Goal: Transaction & Acquisition: Purchase product/service

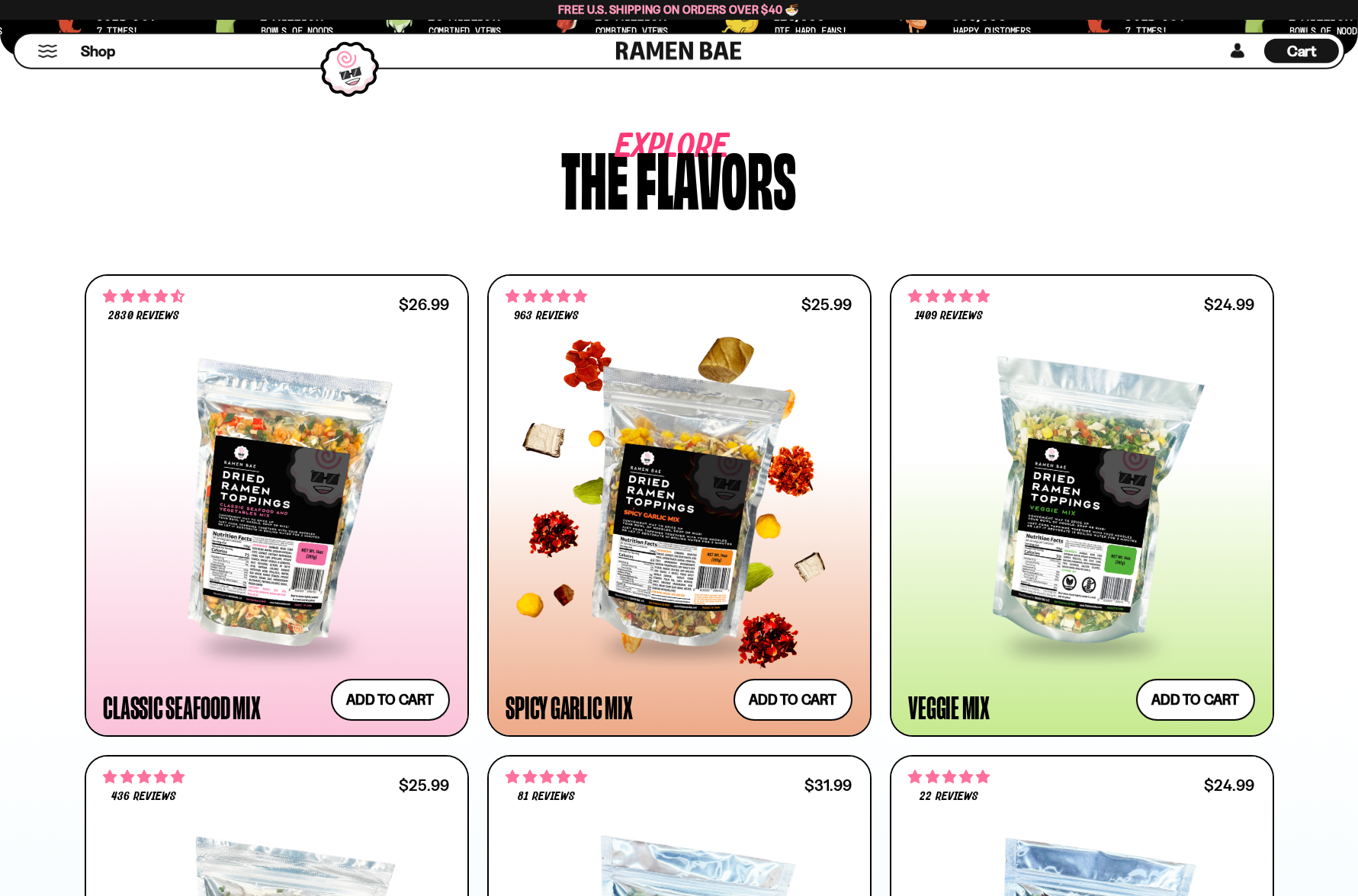
scroll to position [689, 0]
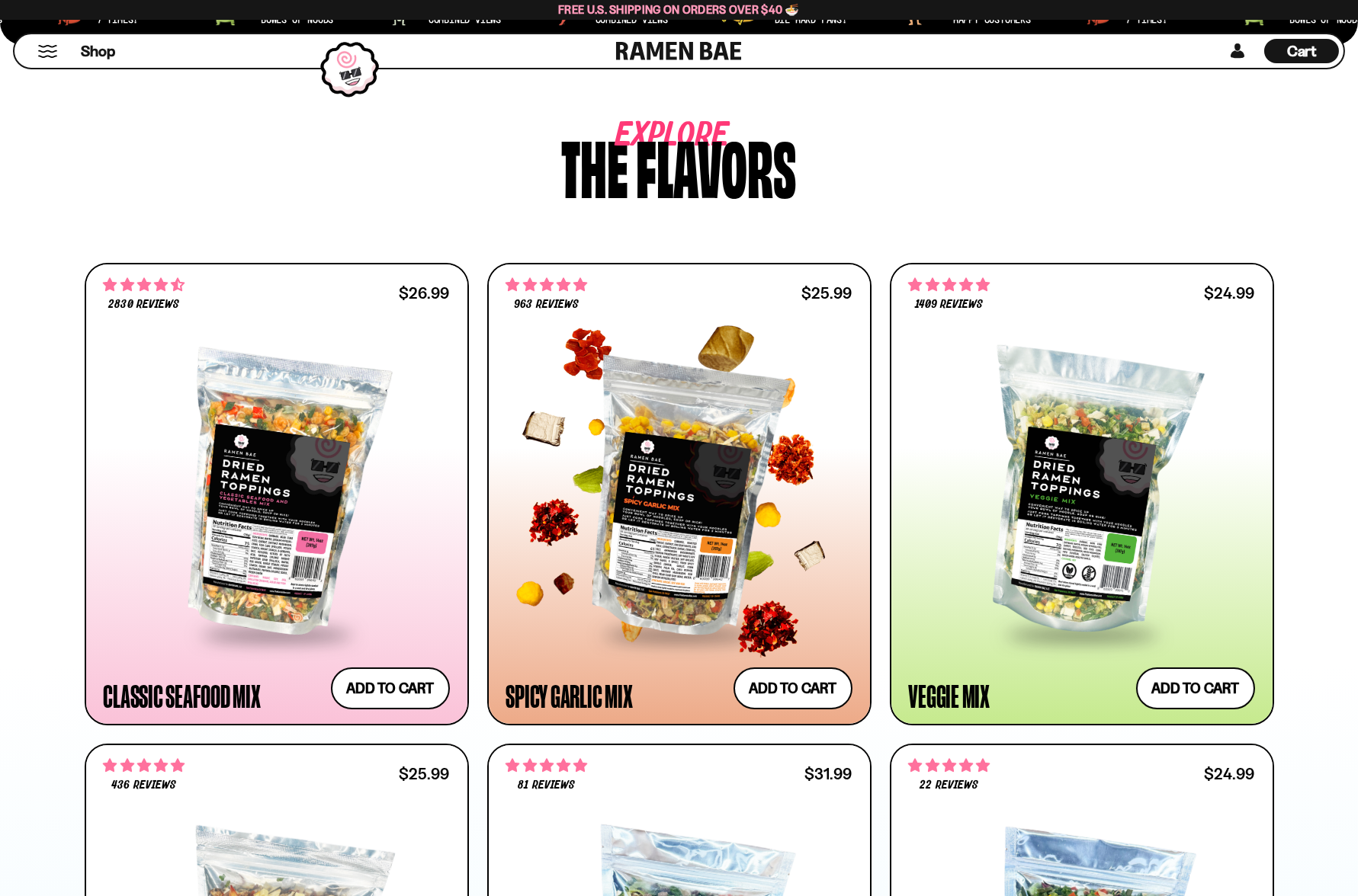
click at [667, 373] on div at bounding box center [679, 494] width 346 height 277
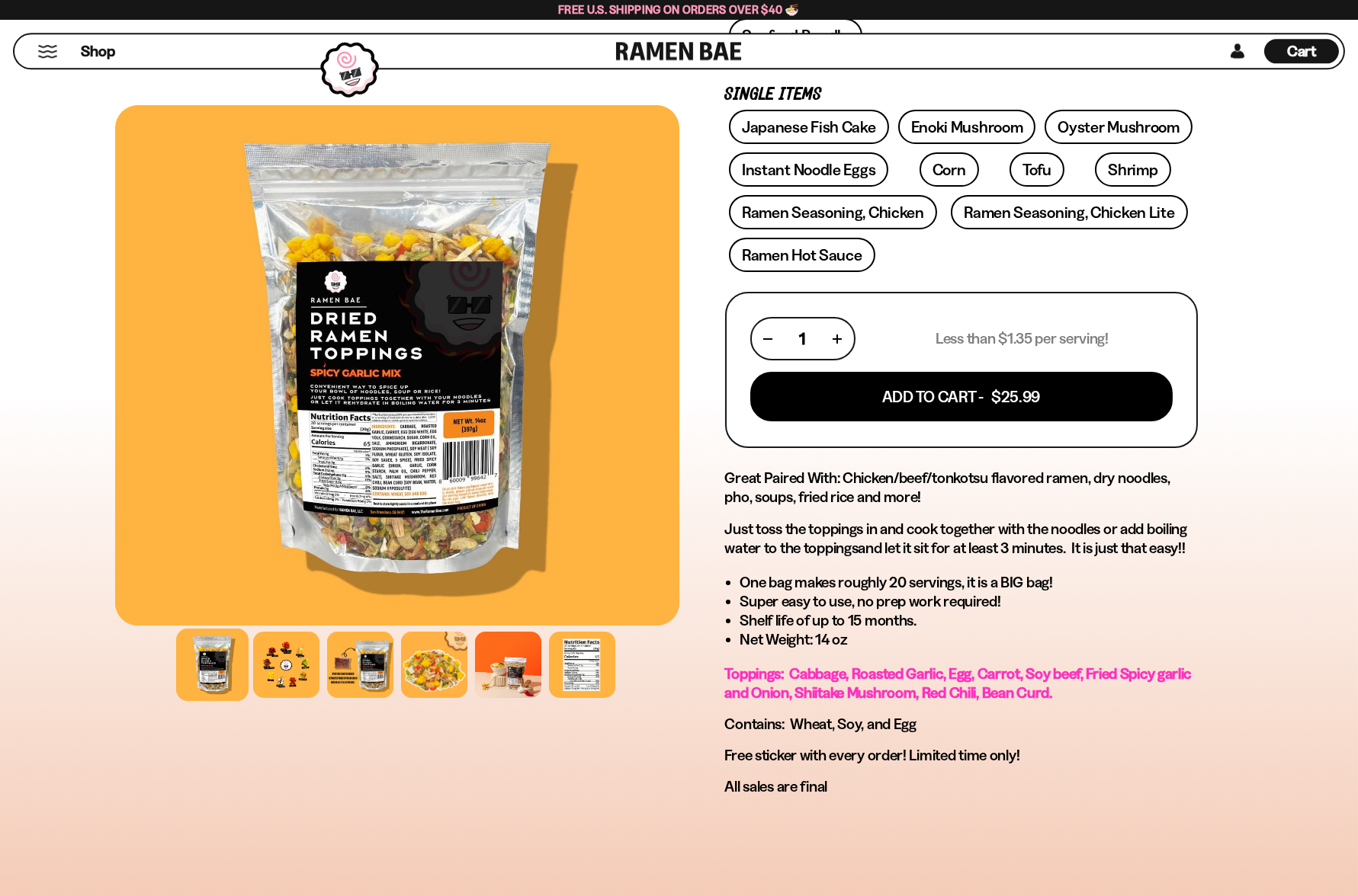
scroll to position [536, 0]
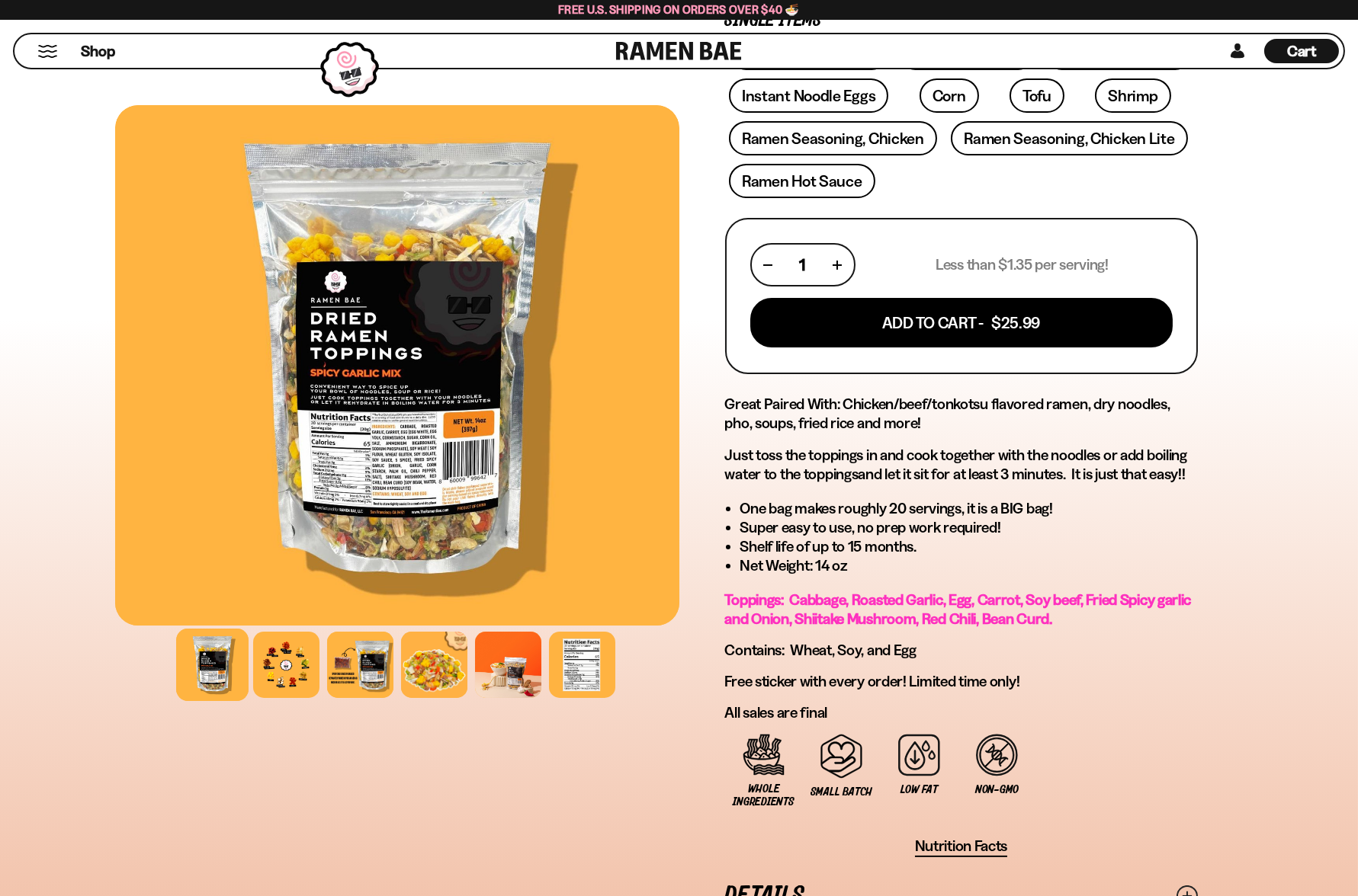
click at [428, 445] on div at bounding box center [397, 365] width 564 height 521
click at [322, 652] on div at bounding box center [287, 665] width 73 height 73
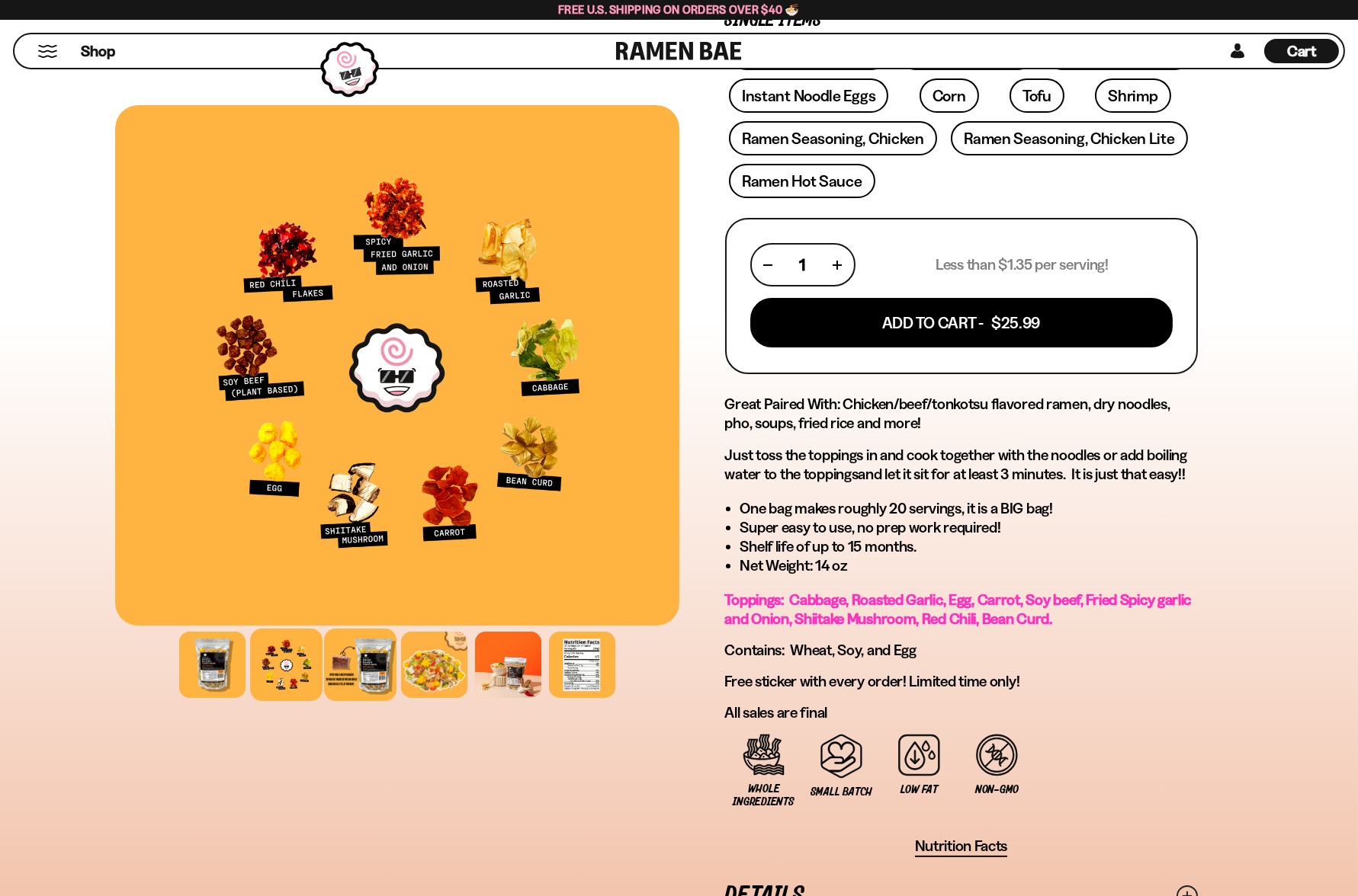
click at [397, 651] on div at bounding box center [360, 665] width 73 height 73
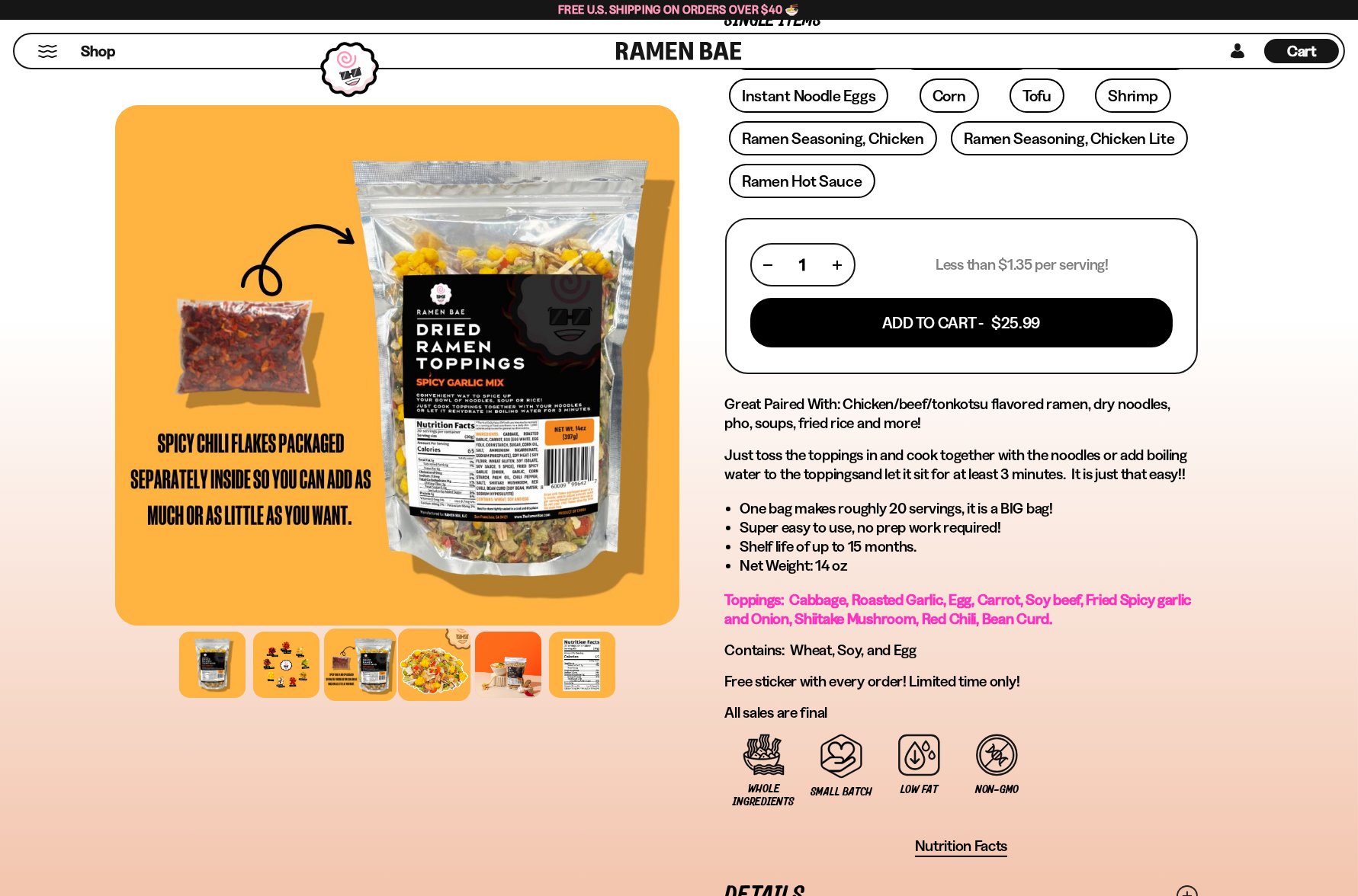
click at [457, 651] on div at bounding box center [434, 665] width 73 height 73
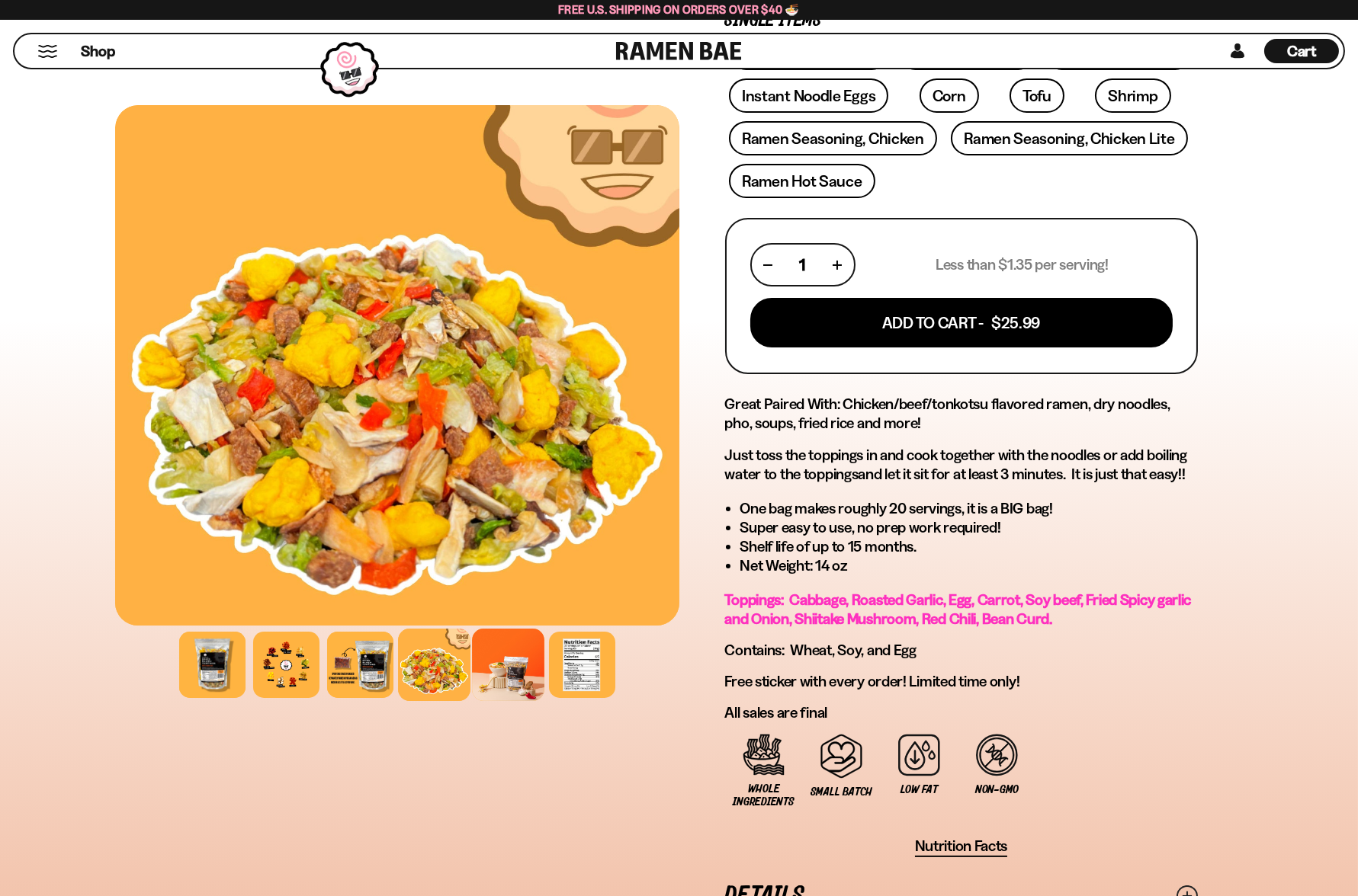
click at [514, 669] on div at bounding box center [508, 665] width 73 height 73
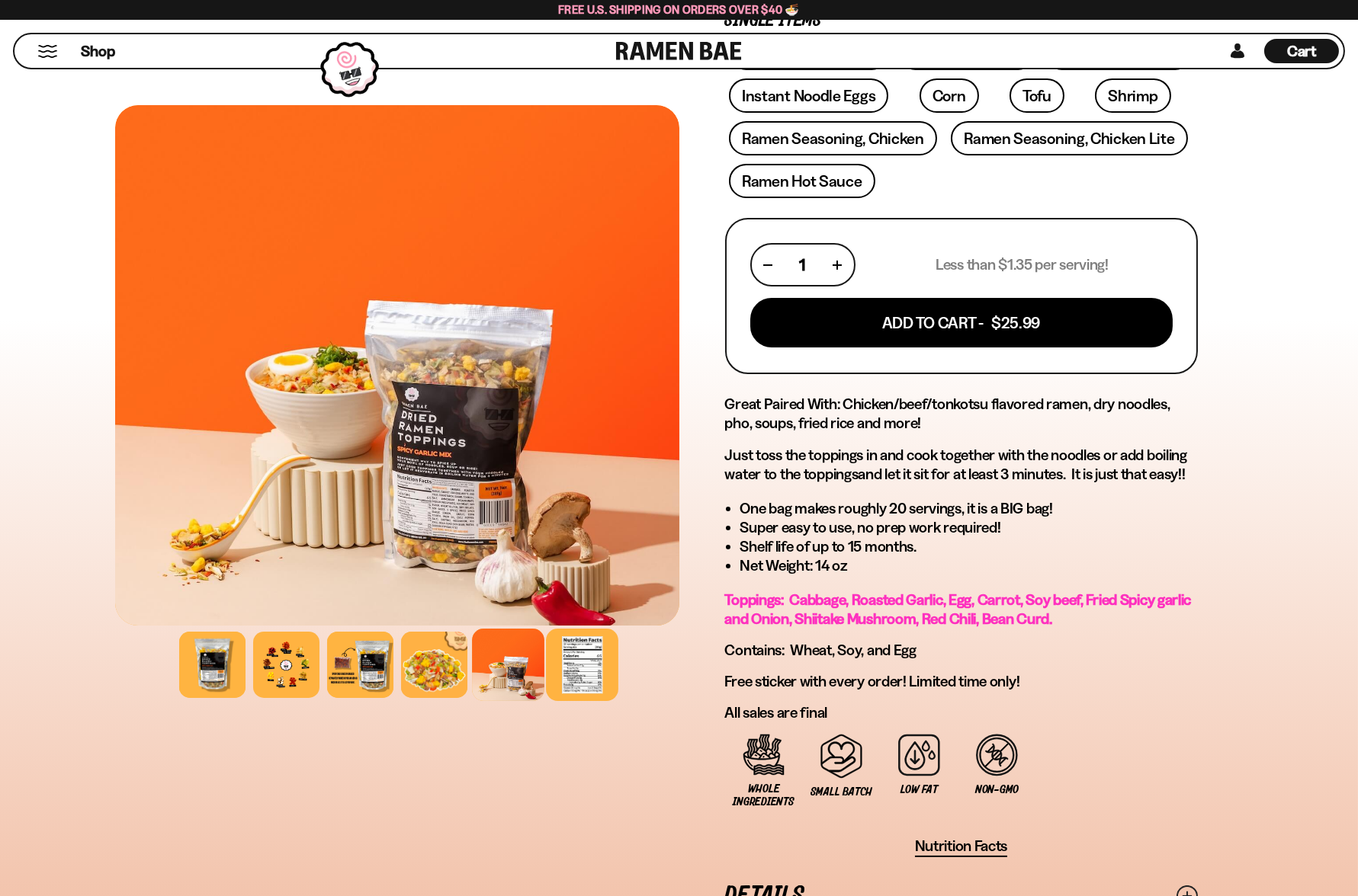
click at [586, 662] on div at bounding box center [582, 665] width 73 height 73
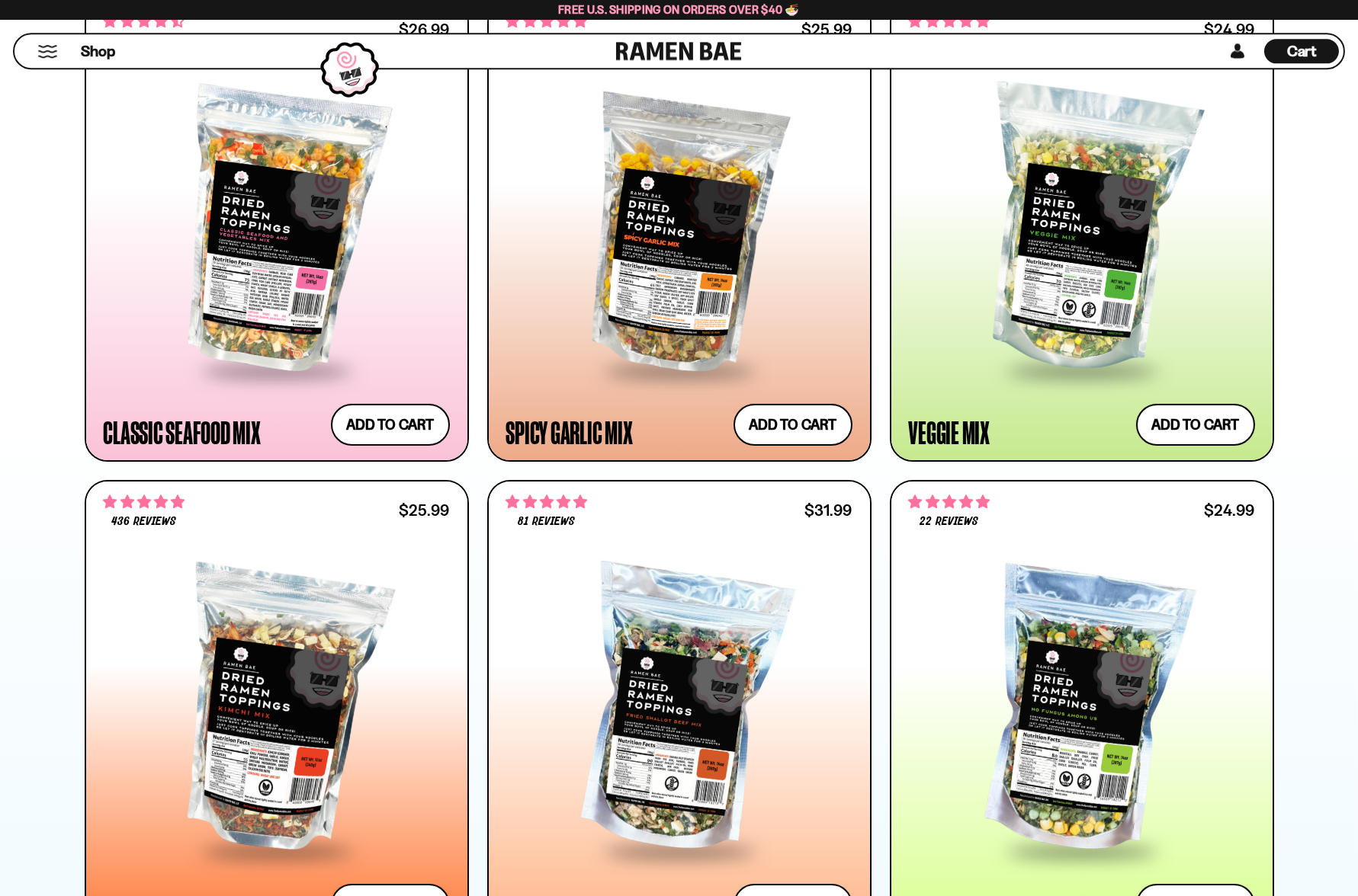
scroll to position [919, 0]
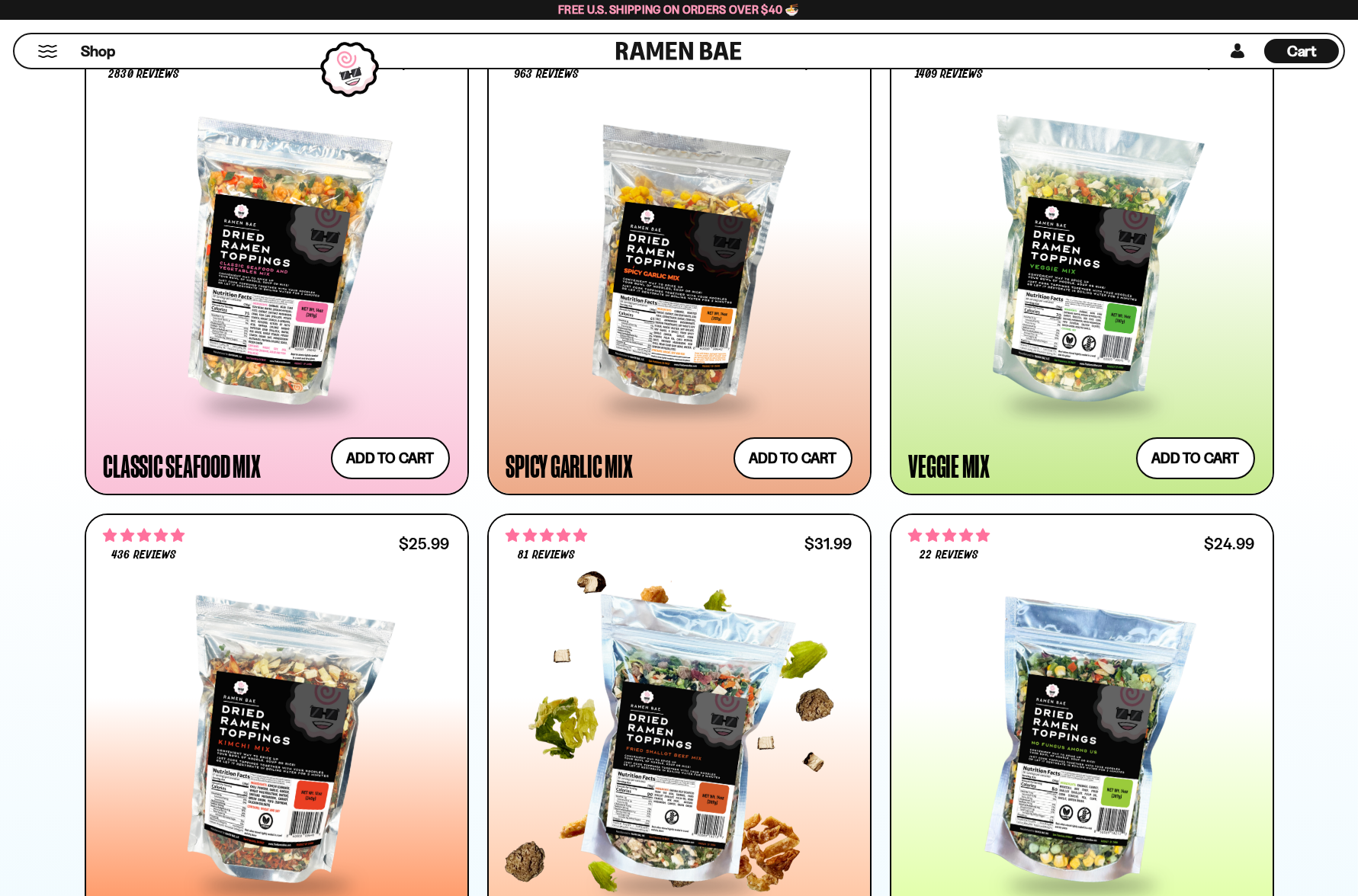
click at [673, 606] on div at bounding box center [679, 744] width 346 height 277
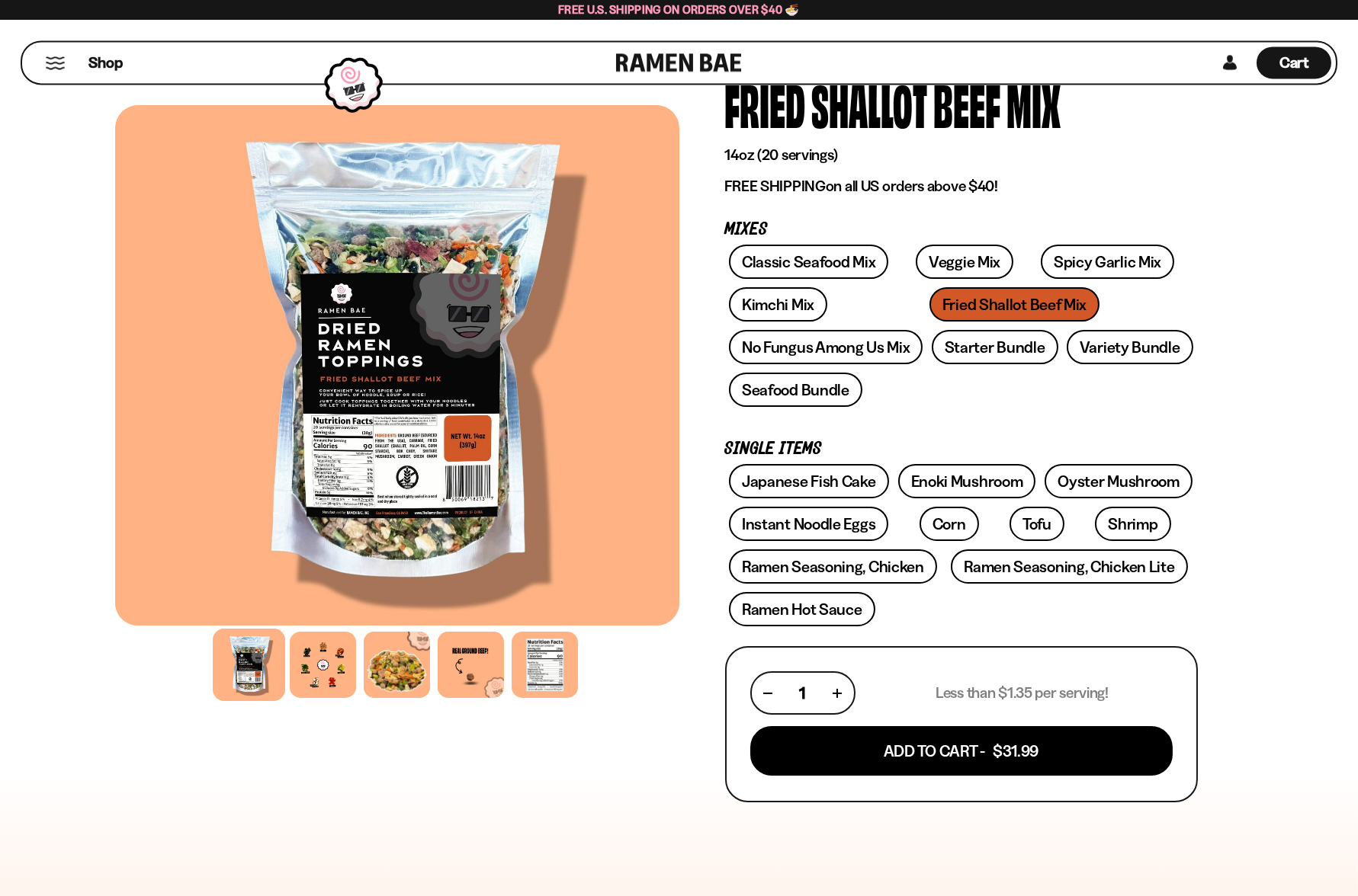
scroll to position [153, 0]
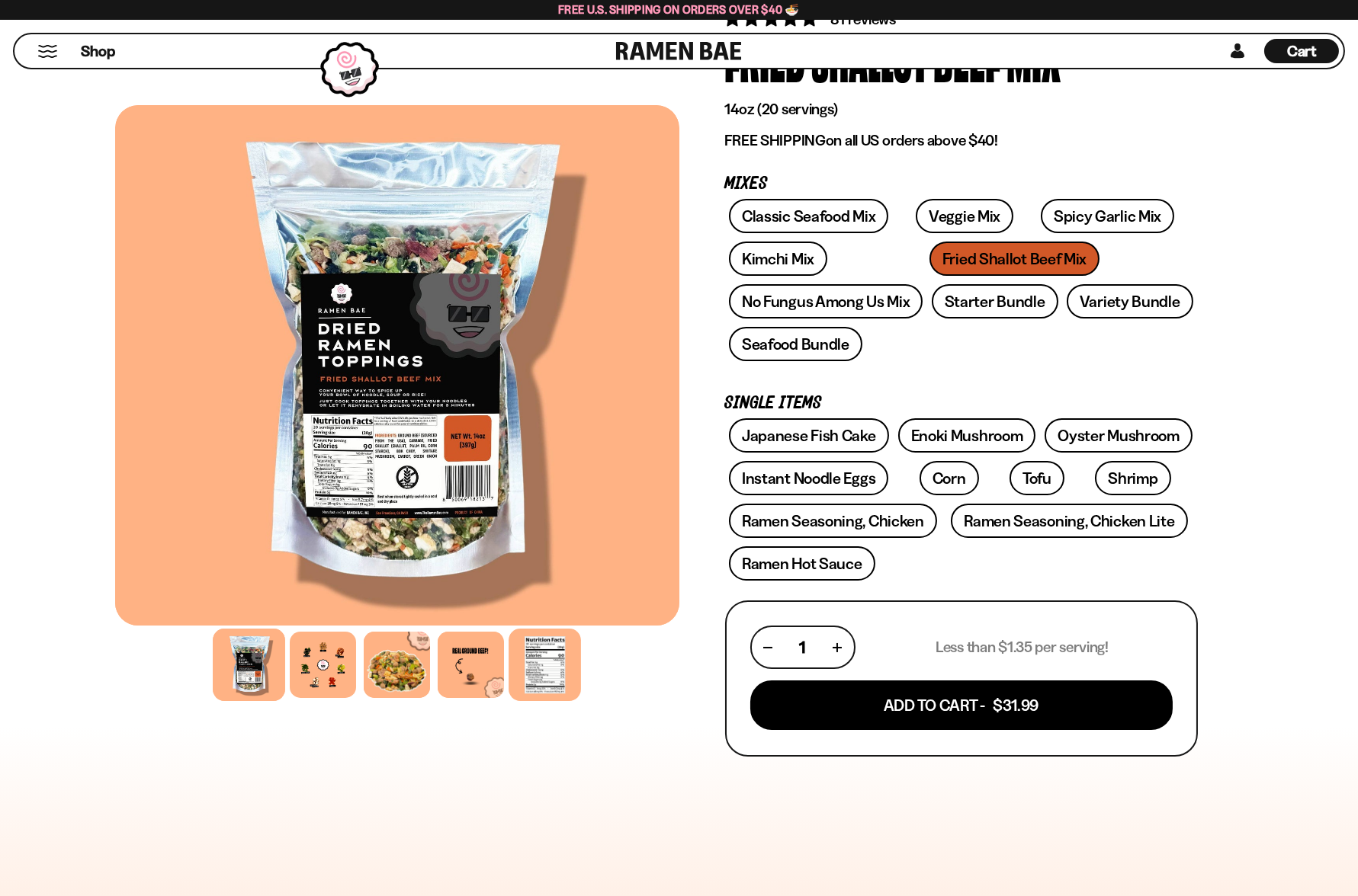
click at [561, 658] on div at bounding box center [545, 665] width 73 height 73
